Goal: Navigation & Orientation: Find specific page/section

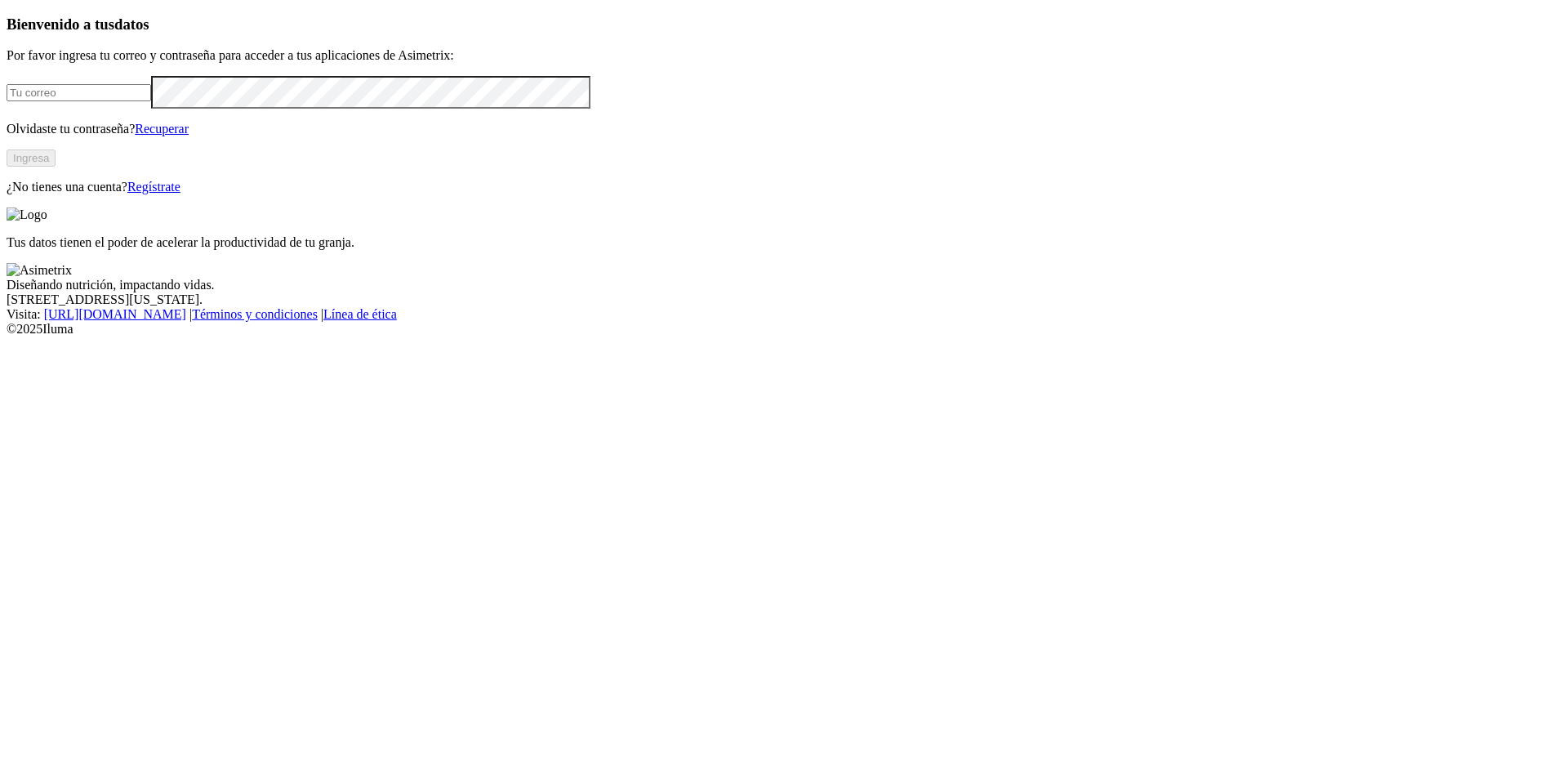
type input "[EMAIL_ADDRESS][DOMAIN_NAME]"
click at [55, 166] on button "Ingresa" at bounding box center [30, 157] width 49 height 17
